Goal: Answer question/provide support

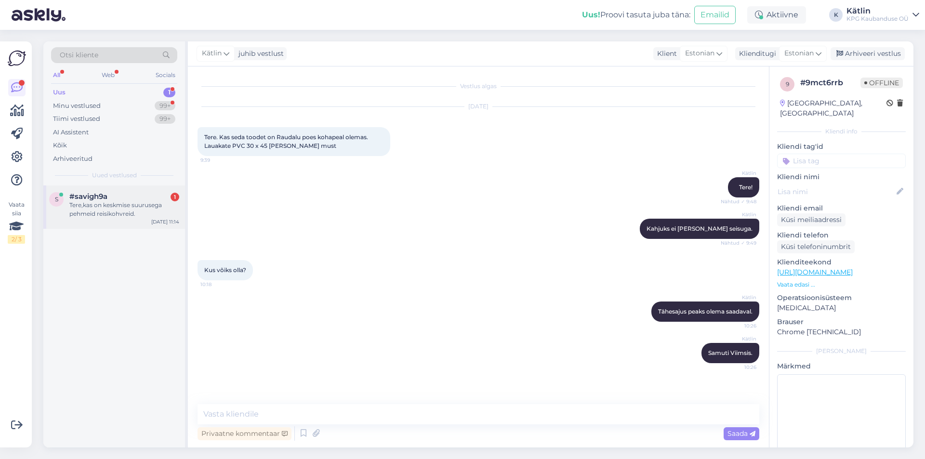
click at [140, 201] on div "Tere,kas on keskmise suurusega pehmeid reisikohvreid." at bounding box center [124, 209] width 110 height 17
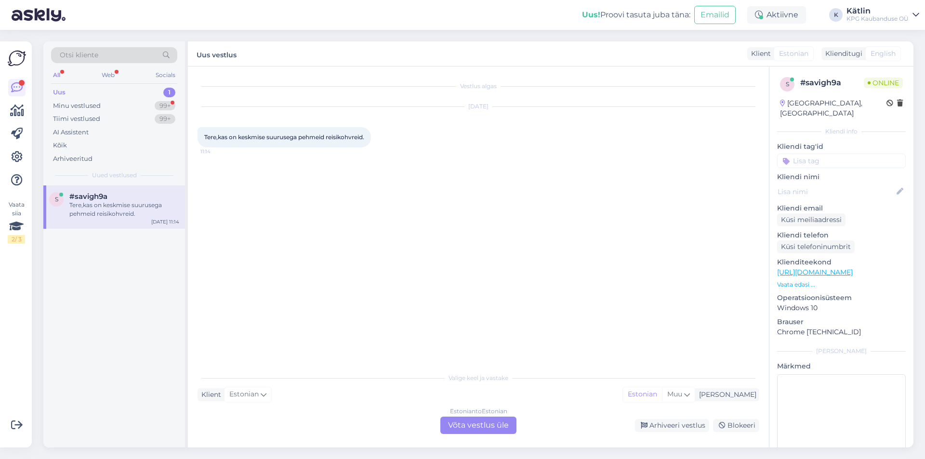
click at [474, 426] on div "Estonian to Estonian Võta vestlus üle" at bounding box center [478, 425] width 76 height 17
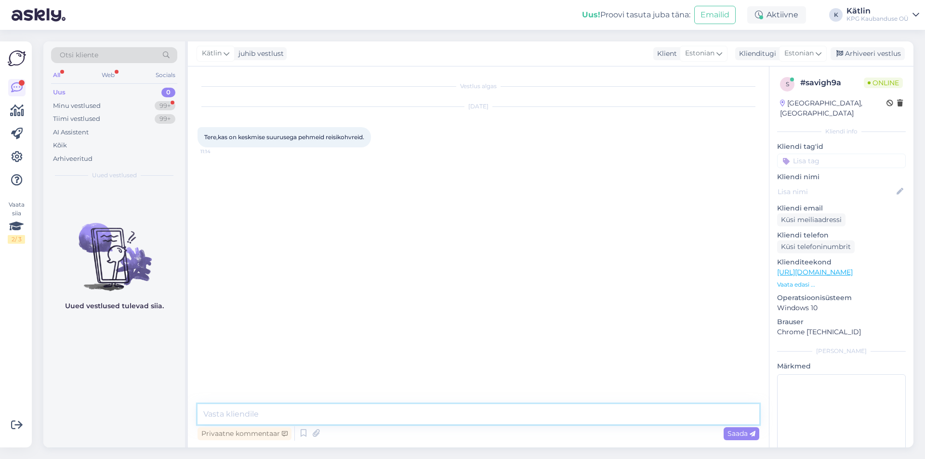
click at [473, 419] on textarea at bounding box center [477, 414] width 561 height 20
type textarea "Tere!"
paste textarea "[URL][DOMAIN_NAME]"
type textarea "E-[PERSON_NAME] valikus nt selline: [URL][DOMAIN_NAME]"
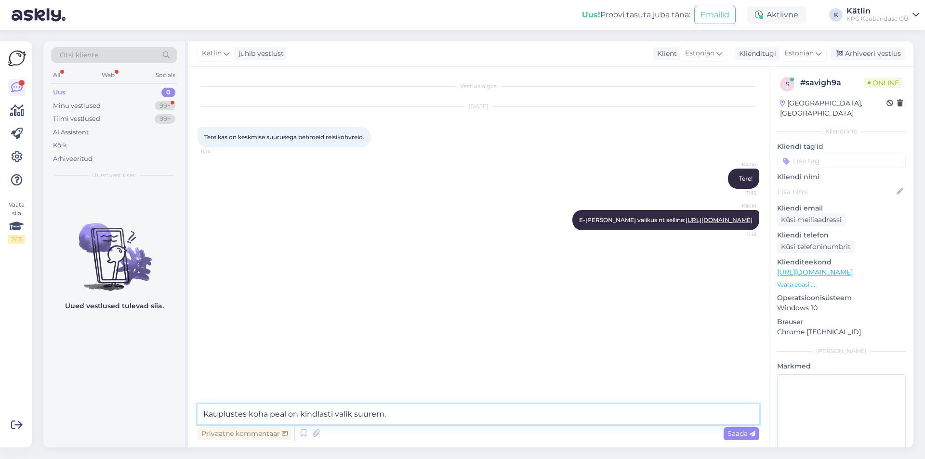
type textarea "Kauplustes koha peal on kindlasti valik suurem."
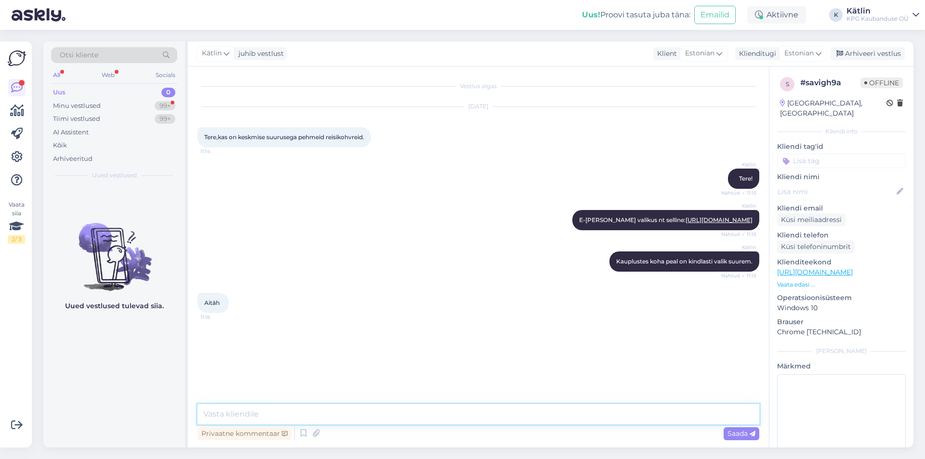
click at [245, 414] on textarea at bounding box center [477, 414] width 561 height 20
click at [766, 13] on div "Aktiivne" at bounding box center [776, 14] width 59 height 17
click at [716, 69] on button "1 tund" at bounding box center [712, 74] width 28 height 11
